Goal: Information Seeking & Learning: Learn about a topic

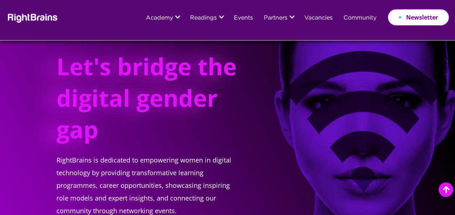
scroll to position [91, 0]
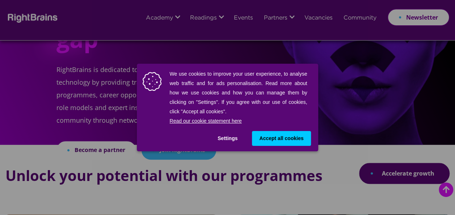
click at [229, 139] on button "Settings" at bounding box center [227, 138] width 34 height 15
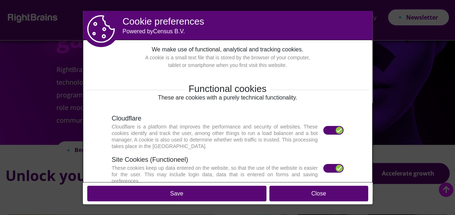
click at [325, 169] on label at bounding box center [333, 168] width 20 height 9
click at [332, 138] on section "Cloudflare Cloudflare is a platform that improves the performance and security …" at bounding box center [228, 132] width 232 height 36
click at [332, 133] on label at bounding box center [333, 130] width 20 height 9
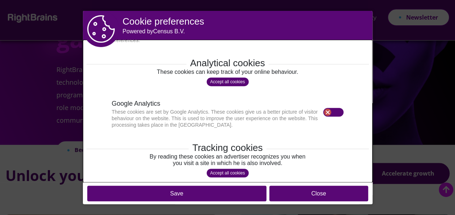
scroll to position [224, 0]
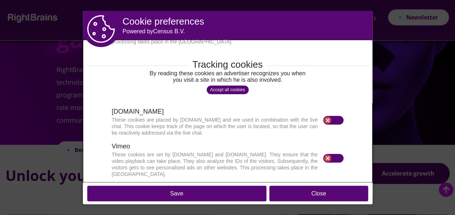
click at [203, 190] on button "Save" at bounding box center [176, 194] width 179 height 16
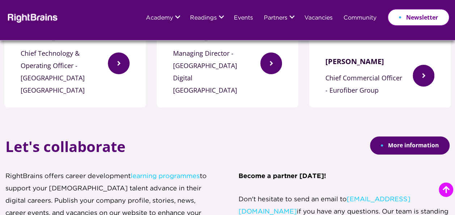
scroll to position [1341, 0]
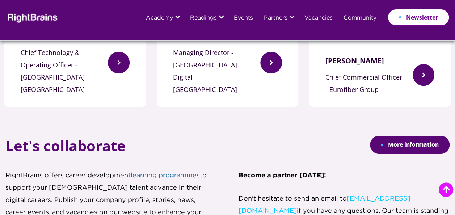
click at [150, 173] on link "learning programmes" at bounding box center [165, 176] width 69 height 6
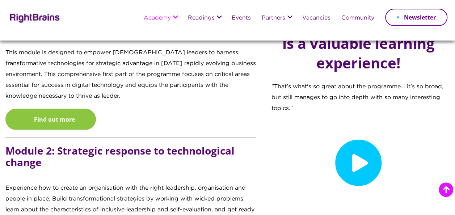
scroll to position [706, 0]
